Goal: Task Accomplishment & Management: Manage account settings

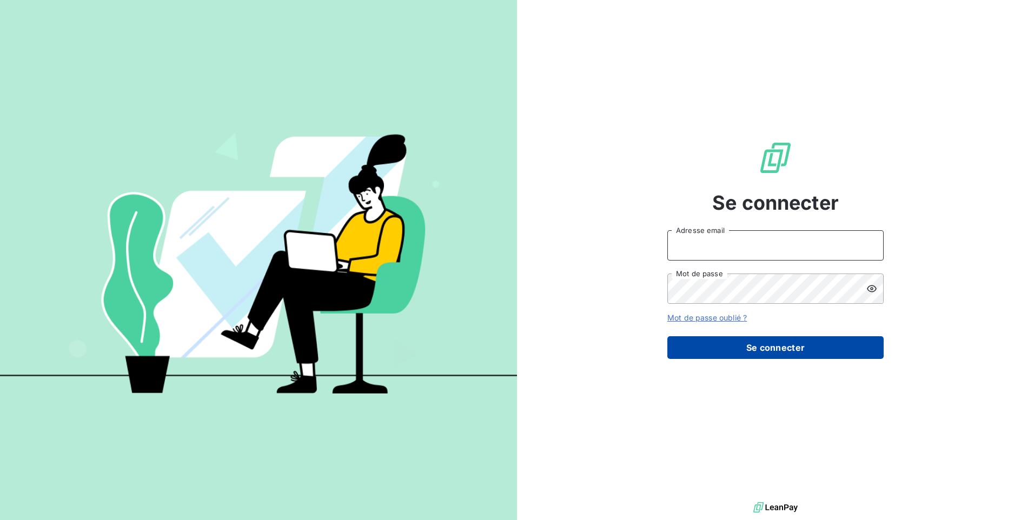
type input "[EMAIL_ADDRESS][DOMAIN_NAME]"
click at [720, 349] on button "Se connecter" at bounding box center [775, 347] width 216 height 23
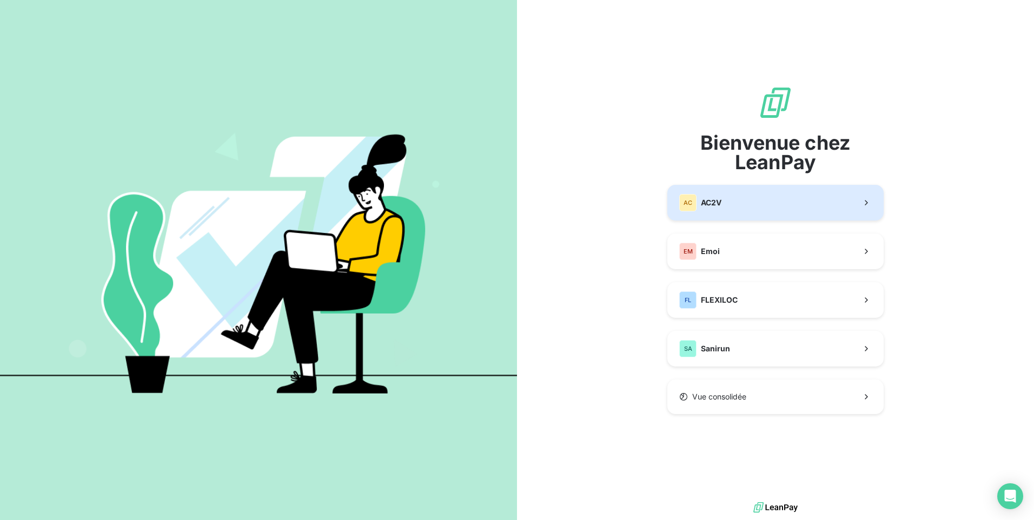
click at [740, 192] on button "AC AC2V" at bounding box center [775, 203] width 216 height 36
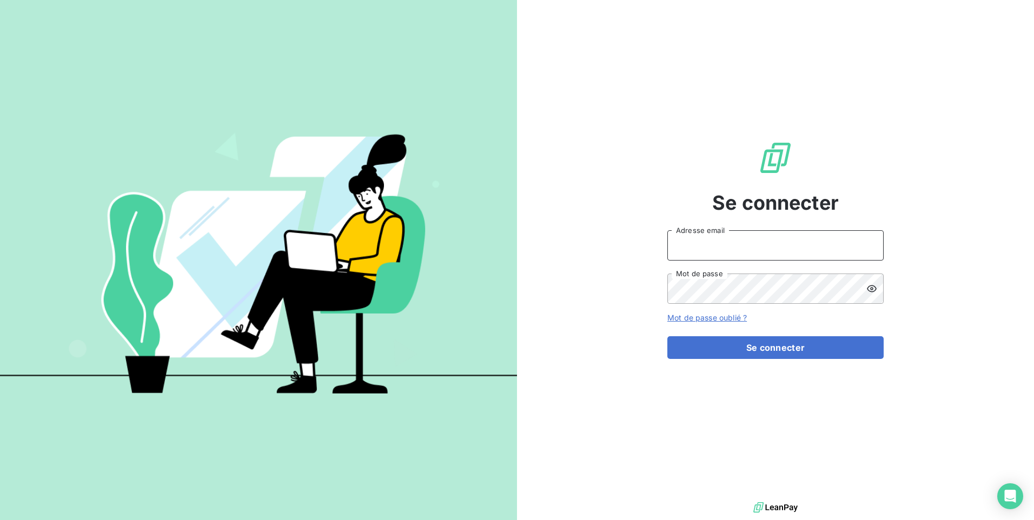
type input "[EMAIL_ADDRESS][DOMAIN_NAME]"
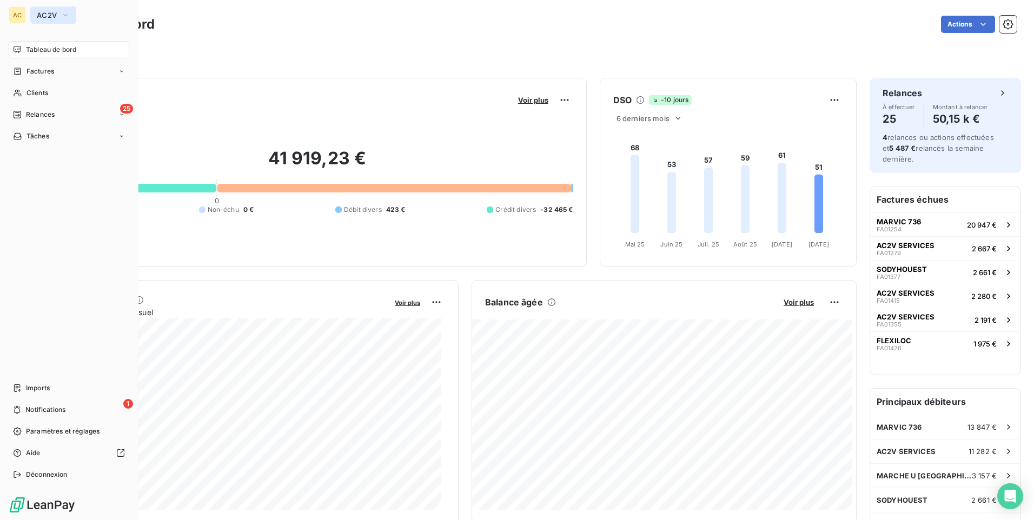
click at [44, 13] on span "AC2V" at bounding box center [47, 15] width 20 height 9
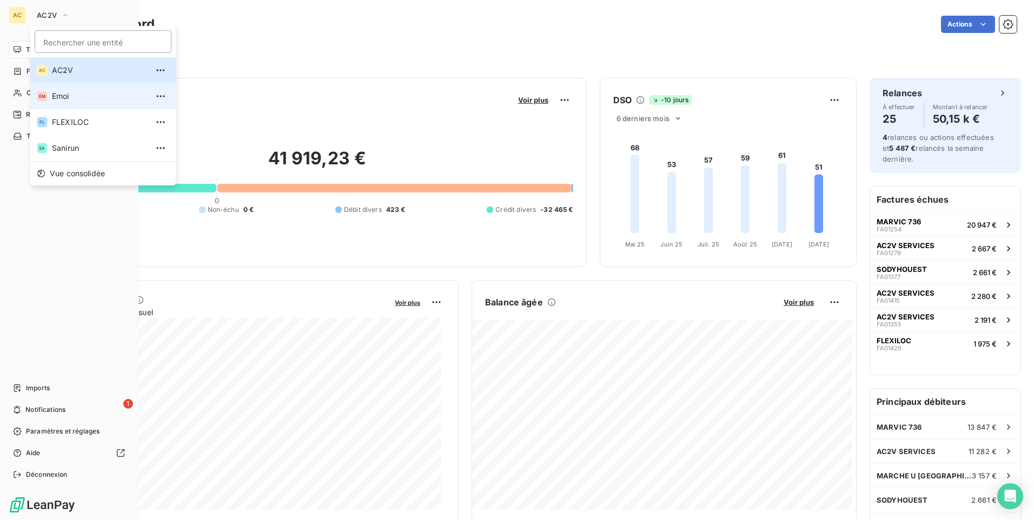
click at [63, 94] on span "Emoi" at bounding box center [100, 96] width 96 height 11
